Goal: Task Accomplishment & Management: Use online tool/utility

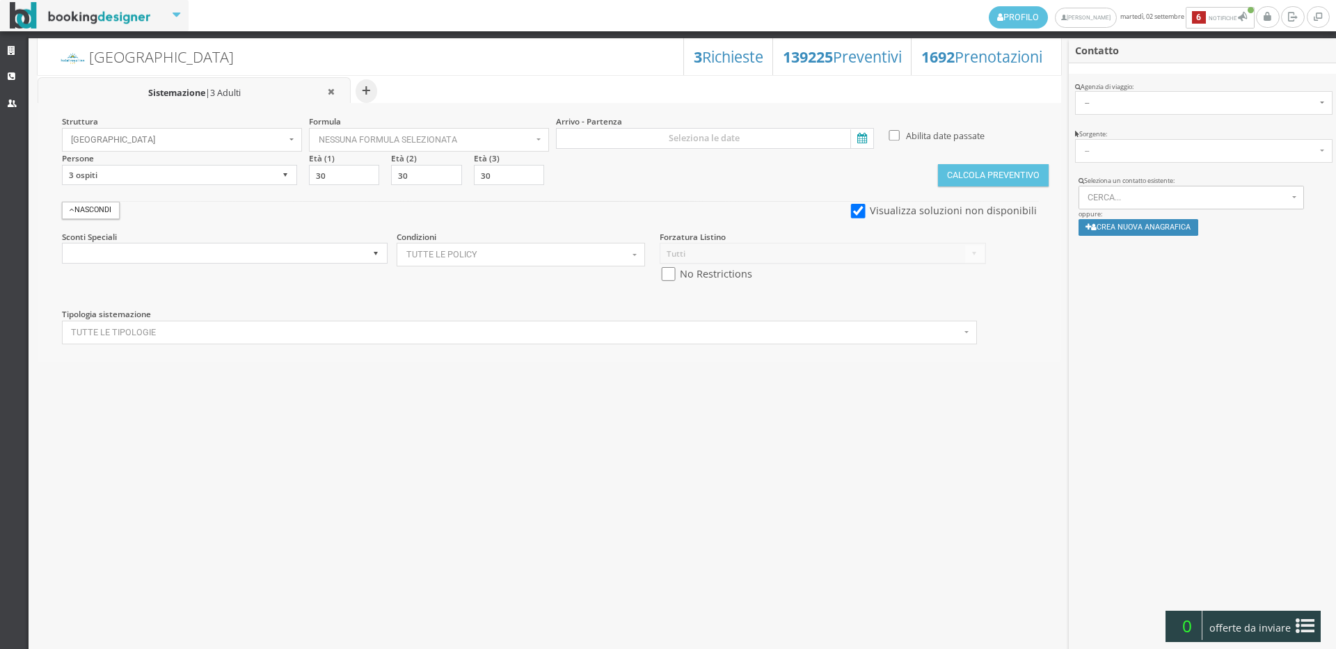
select select
click at [15, 53] on icon at bounding box center [13, 51] width 11 height 9
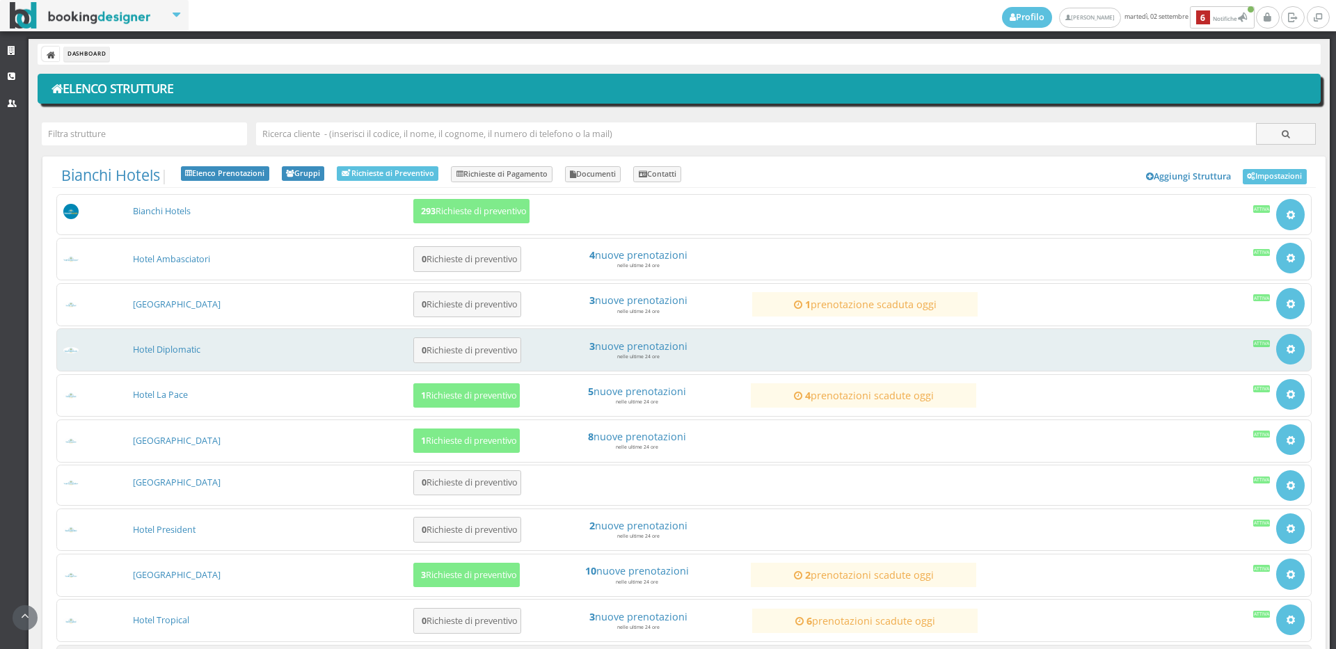
scroll to position [131, 0]
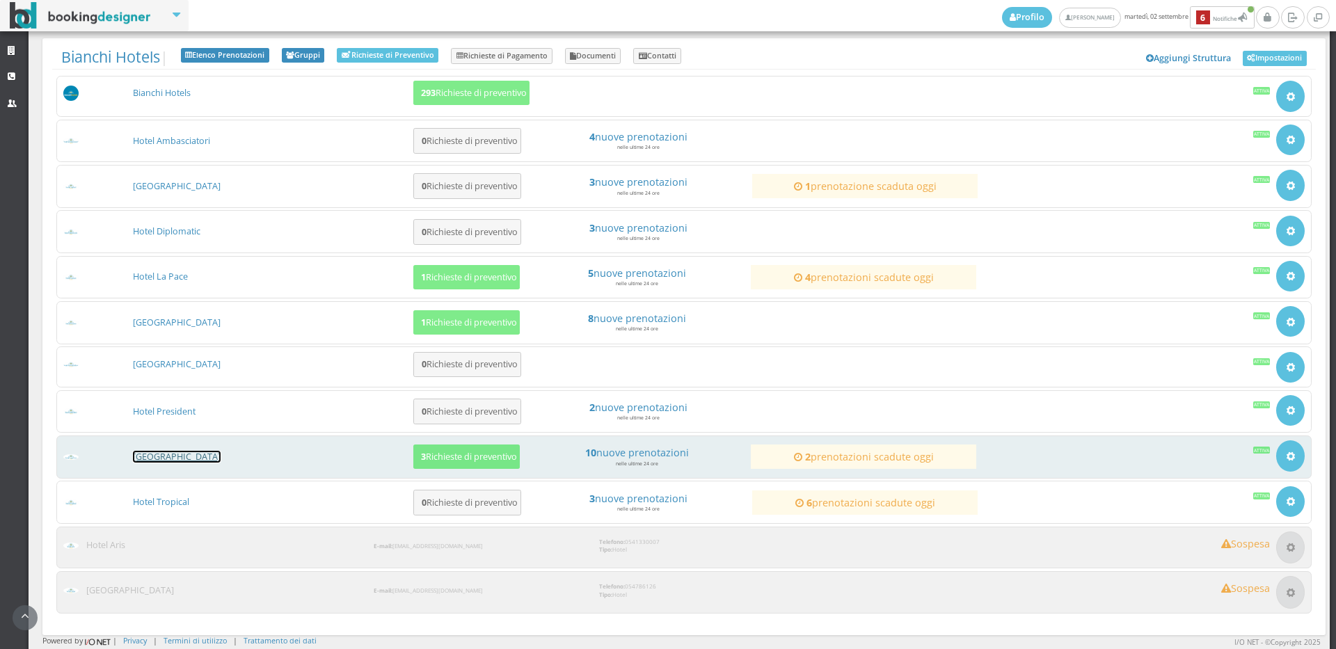
click at [171, 455] on link "[GEOGRAPHIC_DATA]" at bounding box center [177, 457] width 88 height 12
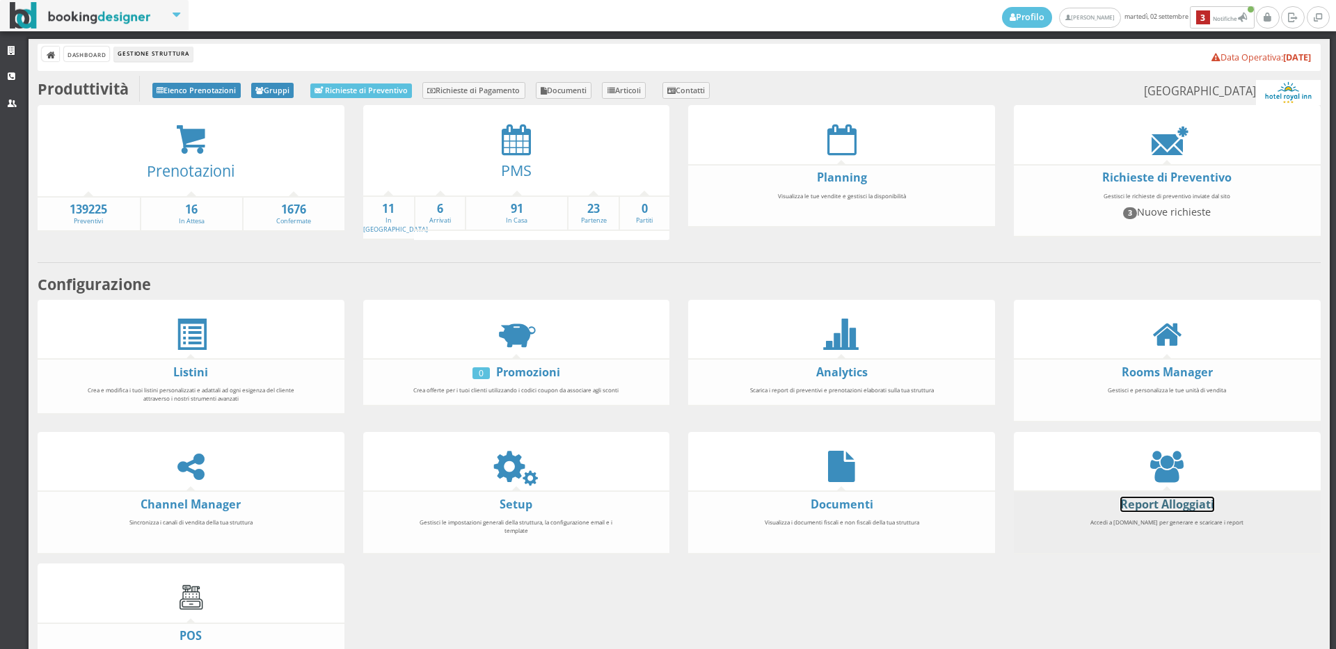
click at [1158, 503] on link "Report Alloggiati" at bounding box center [1168, 504] width 94 height 15
